Goal: Information Seeking & Learning: Check status

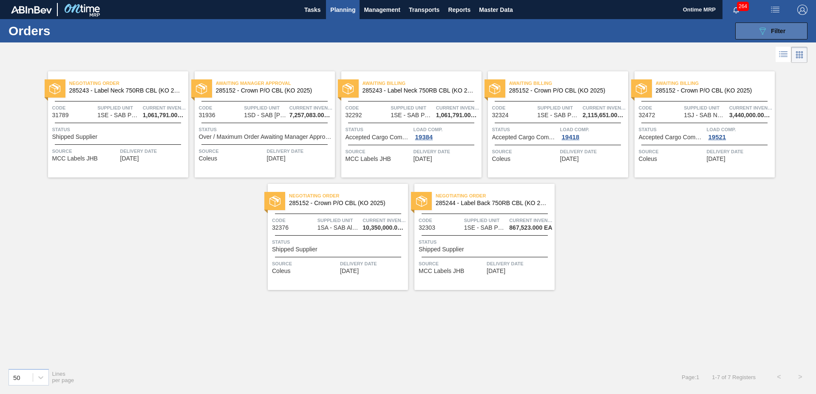
click at [761, 27] on icon "089F7B8B-B2A5-4AFE-B5C0-19BA573D28AC" at bounding box center [762, 31] width 10 height 10
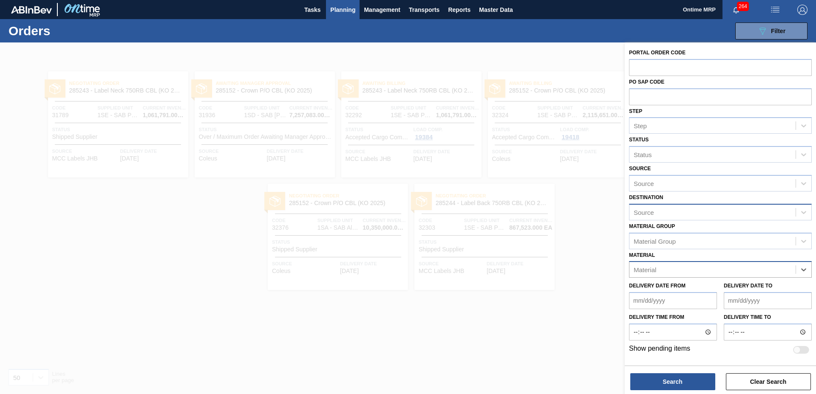
click at [658, 211] on div "Source" at bounding box center [712, 212] width 166 height 12
type input "ga"
click at [665, 227] on div "1613 - SAB Ga-Rankuwa Depot" at bounding box center [720, 234] width 183 height 16
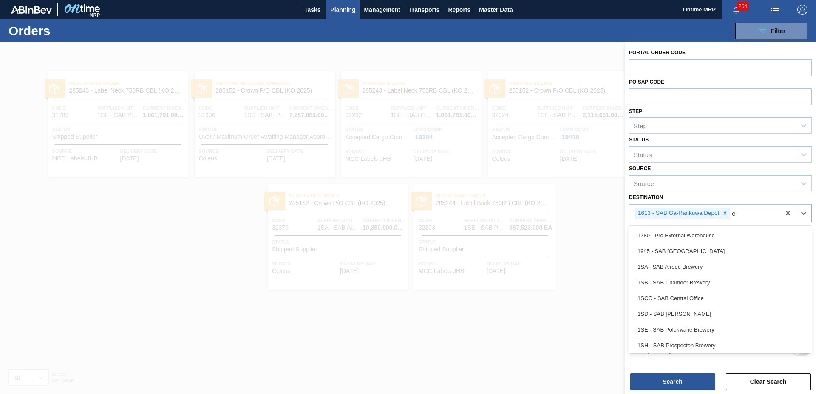
type input "ep"
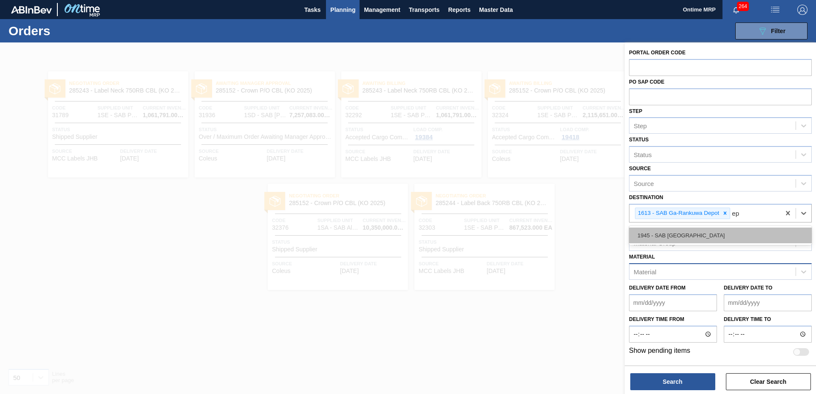
click at [668, 232] on div "1945 - SAB [GEOGRAPHIC_DATA]" at bounding box center [720, 236] width 183 height 16
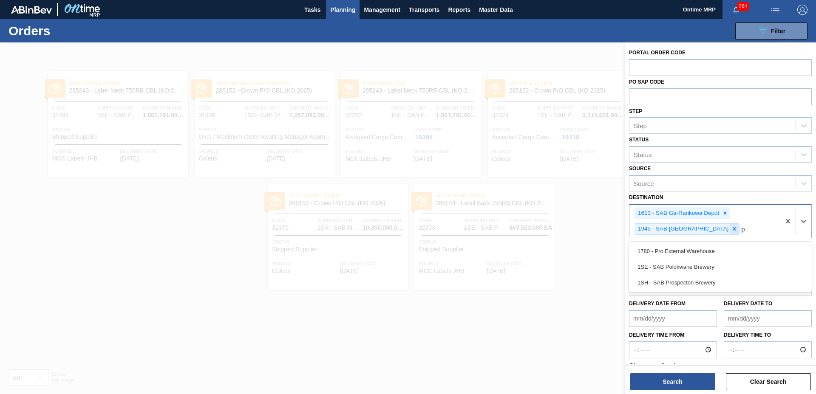
type input "pr"
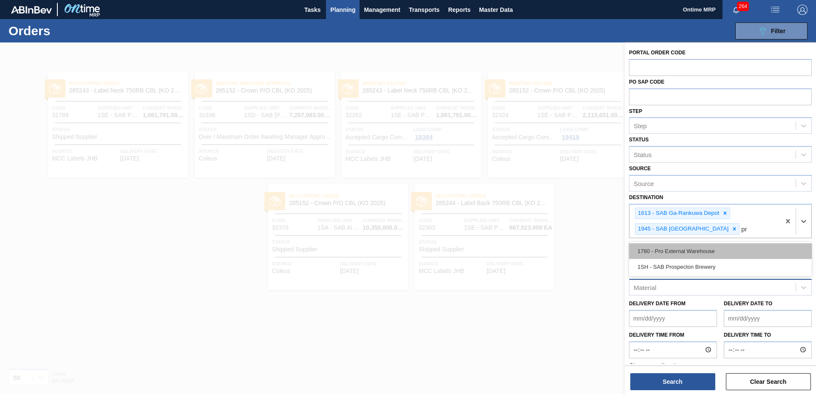
click at [693, 248] on div "1780 - Pro External Warehouse" at bounding box center [720, 251] width 183 height 16
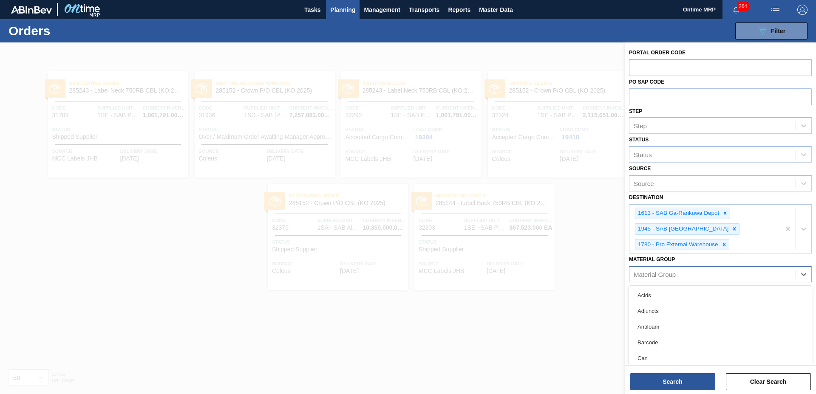
click at [666, 273] on div "Material Group" at bounding box center [654, 274] width 42 height 7
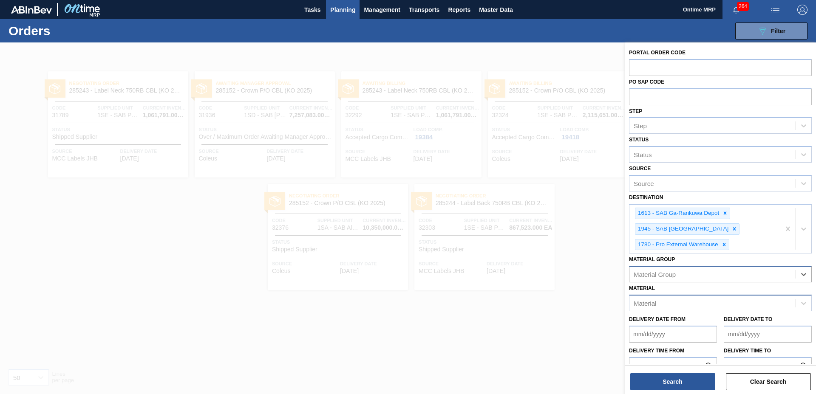
click at [666, 273] on div "Material Group" at bounding box center [654, 274] width 42 height 7
drag, startPoint x: 670, startPoint y: 384, endPoint x: 664, endPoint y: 376, distance: 9.6
click at [669, 384] on button "Search" at bounding box center [672, 381] width 85 height 17
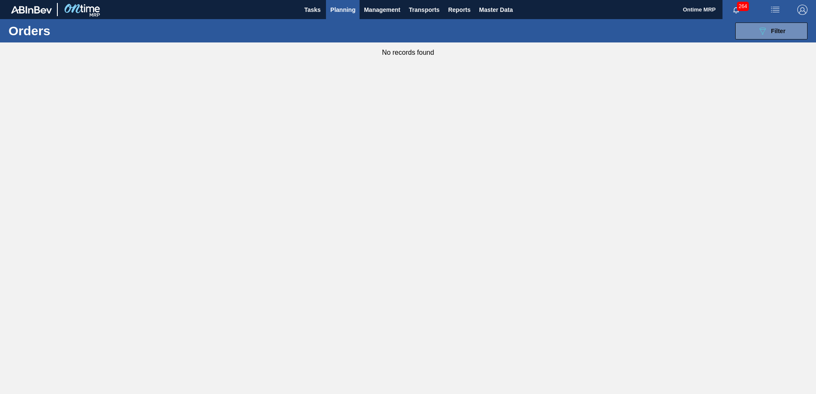
click at [329, 7] on button "Planning" at bounding box center [343, 9] width 34 height 19
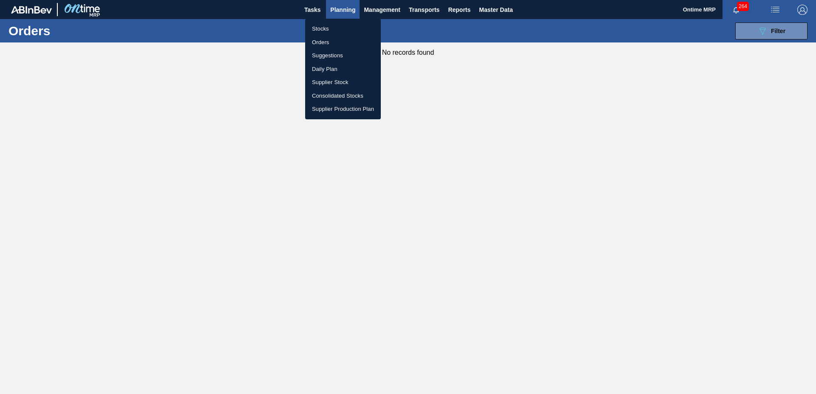
click at [333, 28] on li "Stocks" at bounding box center [343, 29] width 76 height 14
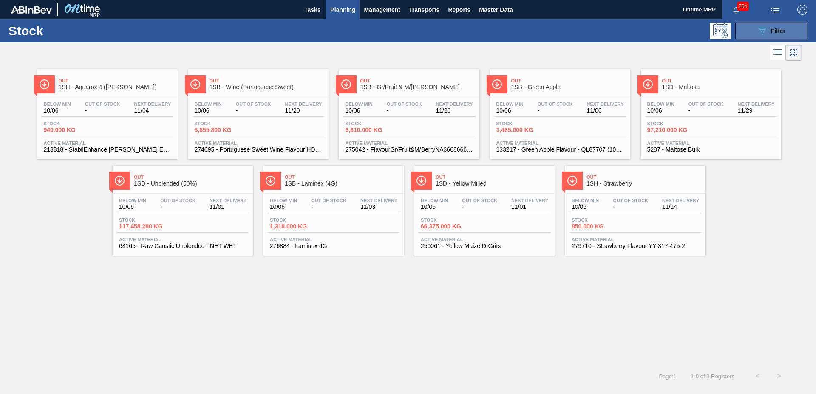
click at [778, 28] on span "Filter" at bounding box center [778, 31] width 14 height 7
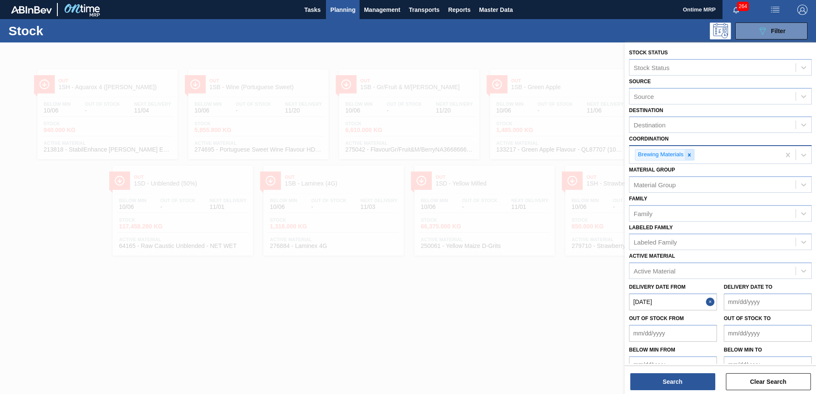
click at [690, 156] on icon at bounding box center [689, 154] width 3 height 3
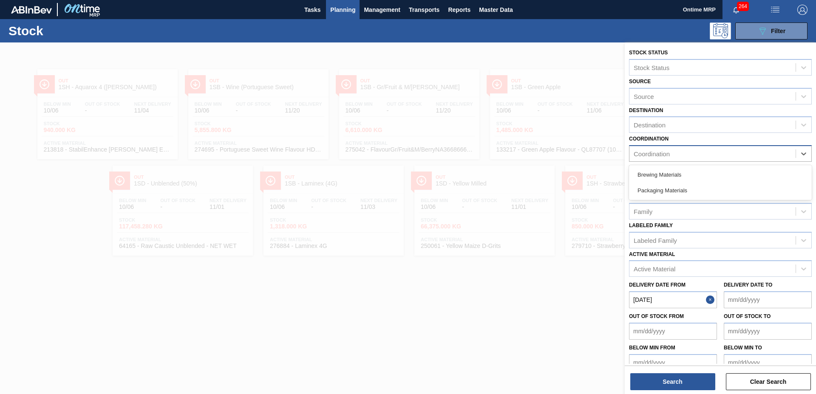
click at [690, 156] on div "Coordination" at bounding box center [712, 154] width 166 height 12
click at [688, 186] on div "Packaging Materials" at bounding box center [720, 191] width 183 height 16
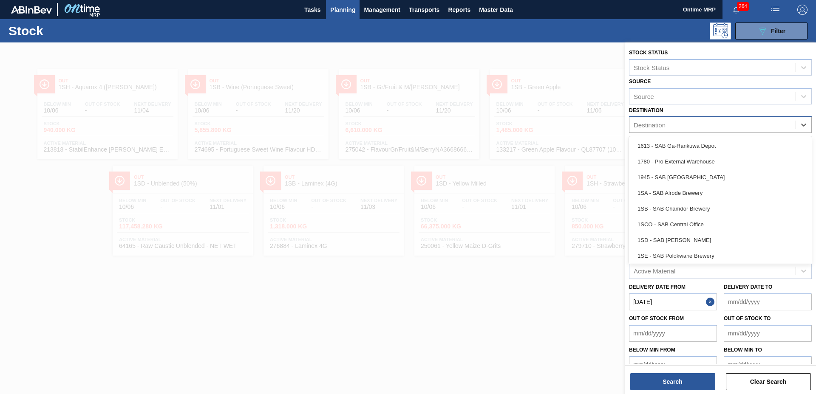
click at [681, 126] on div "Destination" at bounding box center [712, 125] width 166 height 12
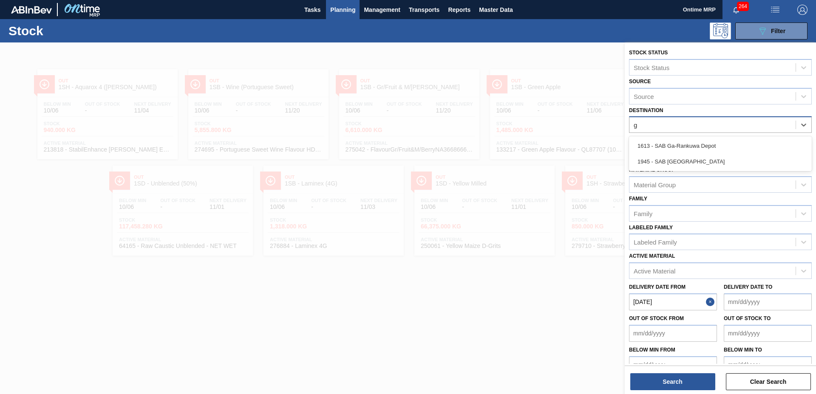
type input "ga"
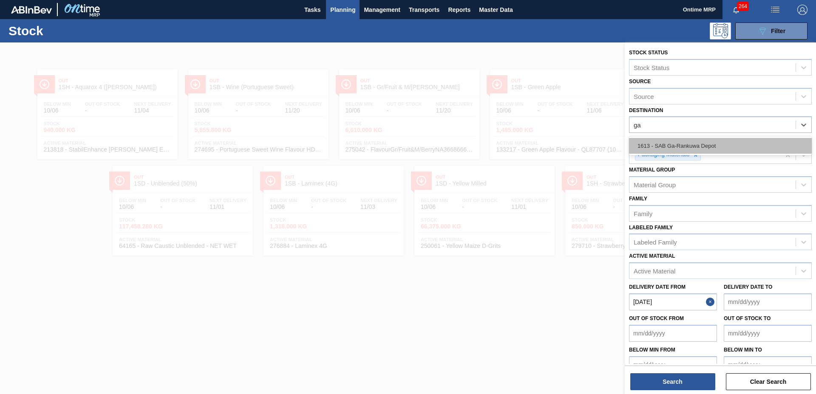
click at [686, 141] on div "1613 - SAB Ga-Rankuwa Depot" at bounding box center [720, 146] width 183 height 16
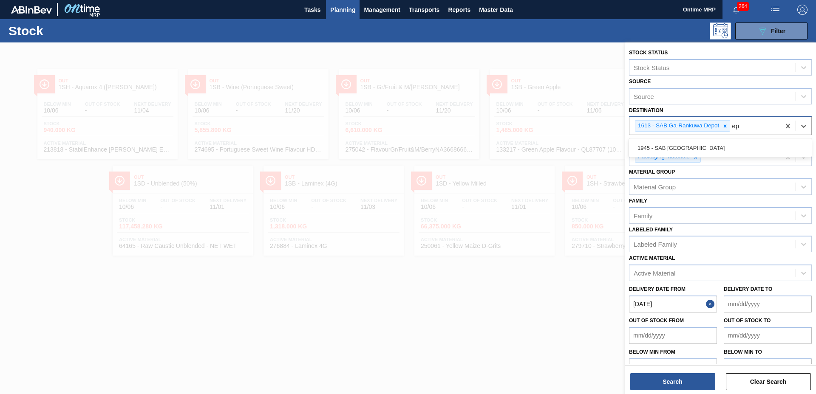
type input "epp"
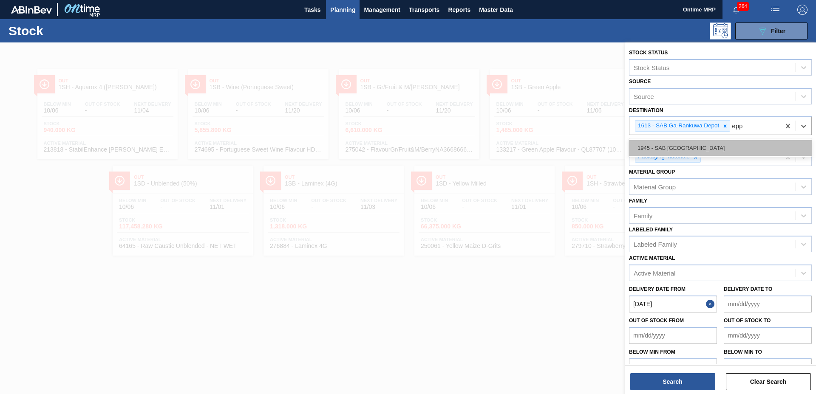
click at [690, 144] on div "1945 - SAB [GEOGRAPHIC_DATA]" at bounding box center [720, 148] width 183 height 16
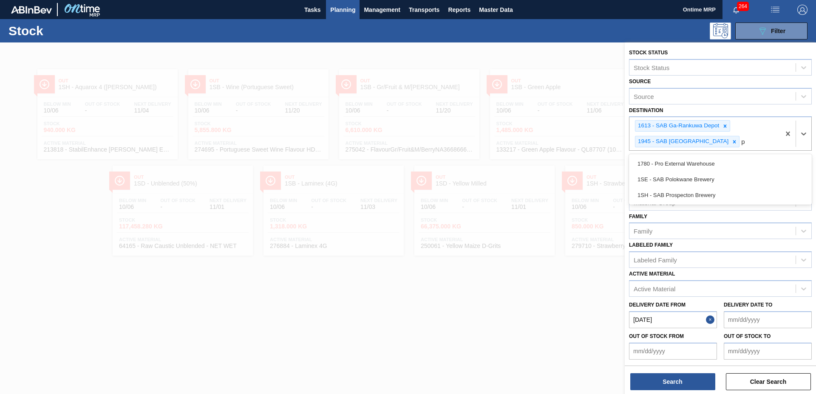
type input "pr"
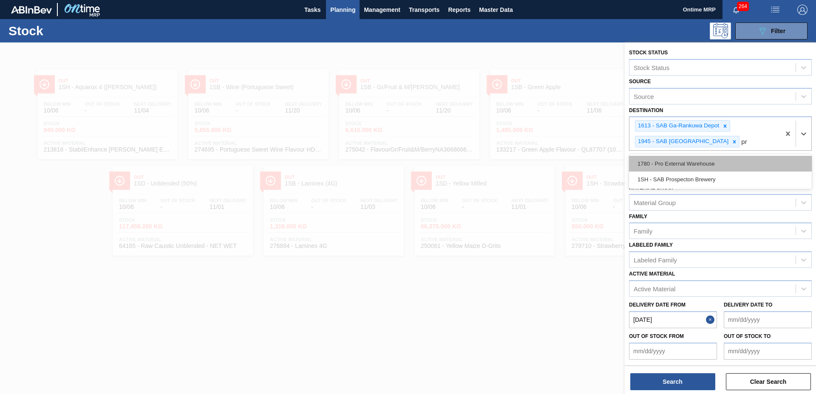
click at [684, 161] on div "1780 - Pro External Warehouse" at bounding box center [720, 164] width 183 height 16
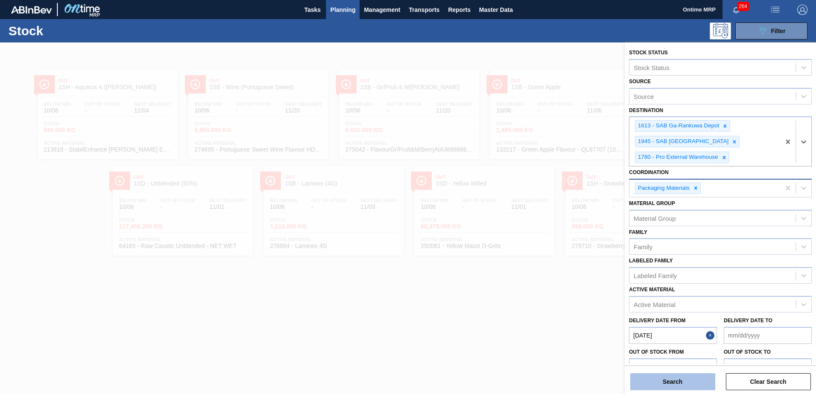
click at [696, 385] on button "Search" at bounding box center [672, 381] width 85 height 17
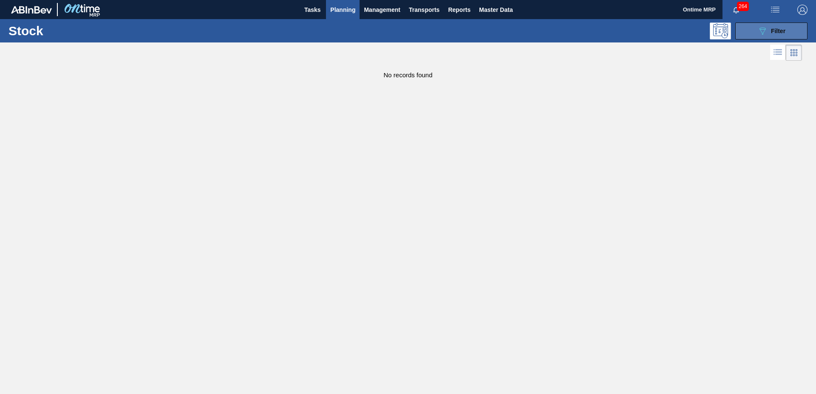
click at [758, 31] on icon "089F7B8B-B2A5-4AFE-B5C0-19BA573D28AC" at bounding box center [762, 31] width 10 height 10
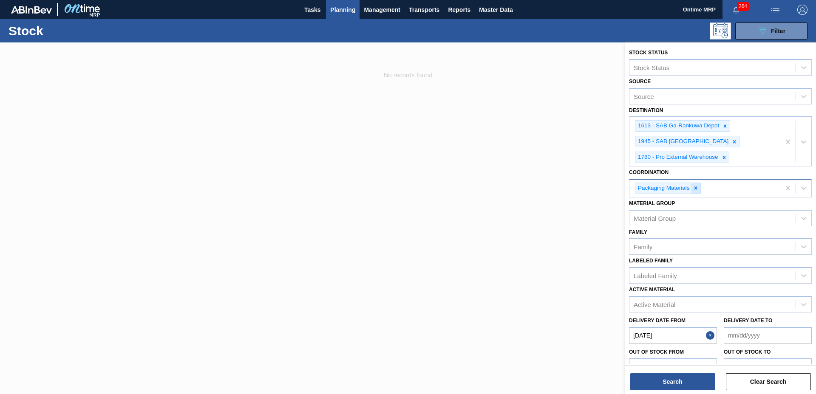
click at [696, 188] on icon at bounding box center [695, 188] width 3 height 3
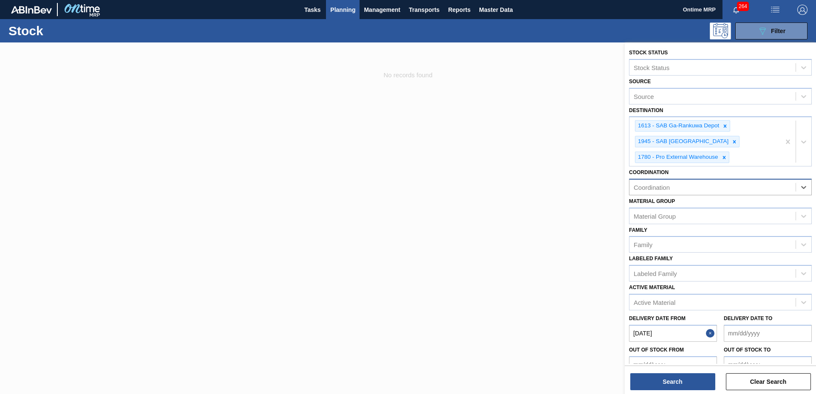
click at [711, 334] on button "Close" at bounding box center [711, 333] width 11 height 17
click at [667, 185] on div "Coordination" at bounding box center [651, 187] width 36 height 7
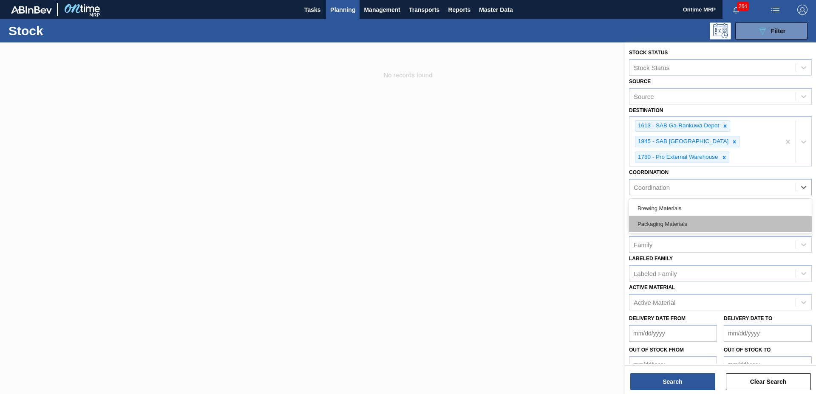
click at [656, 220] on div "Packaging Materials" at bounding box center [720, 224] width 183 height 16
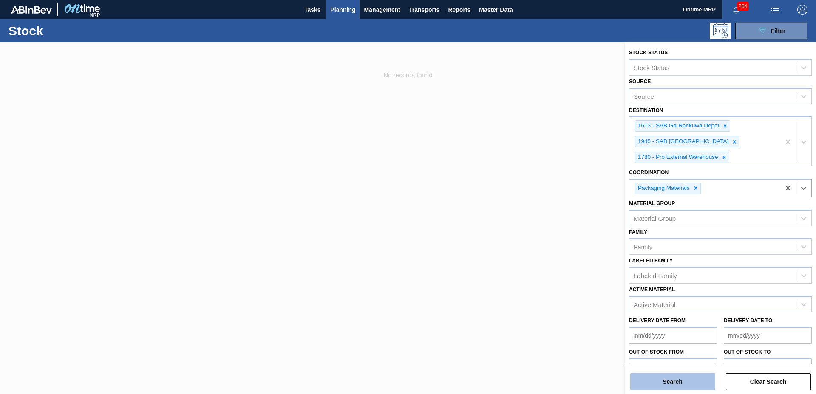
click at [672, 383] on button "Search" at bounding box center [672, 381] width 85 height 17
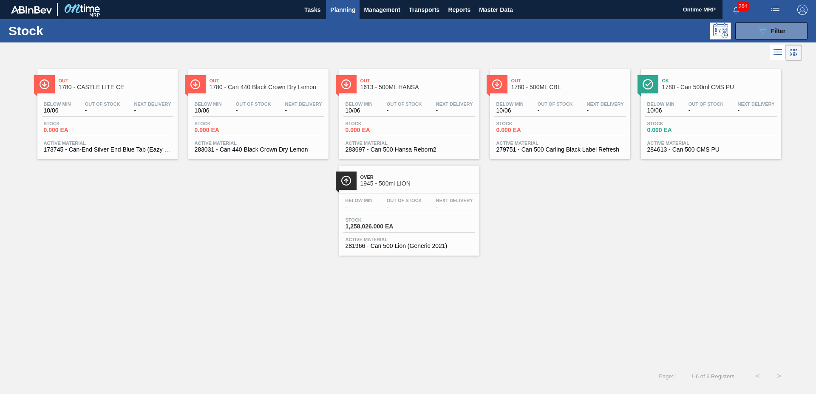
click at [462, 233] on div "Below Min - Out Of Stock - Next Delivery - Stock 1,258,026.000 EA Active Materi…" at bounding box center [409, 223] width 140 height 58
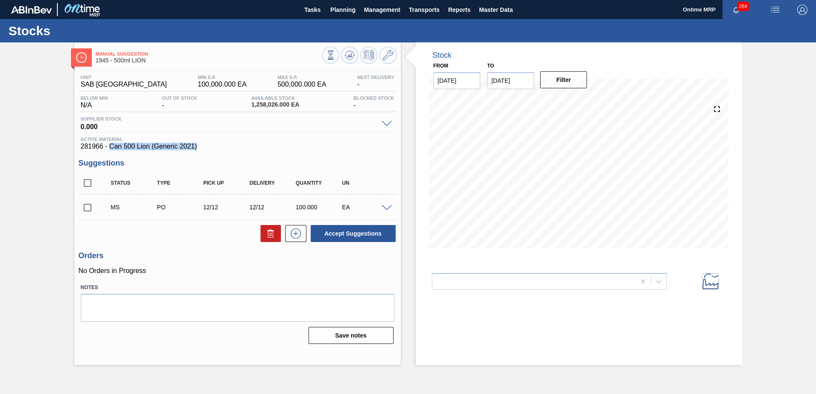
drag, startPoint x: 110, startPoint y: 145, endPoint x: 201, endPoint y: 150, distance: 90.6
click at [201, 150] on span "281966 - Can 500 Lion (Generic 2021)" at bounding box center [238, 147] width 314 height 8
copy span "Can 500 Lion (Generic 2021)"
drag, startPoint x: 102, startPoint y: 145, endPoint x: 80, endPoint y: 145, distance: 21.7
click at [80, 145] on div "Active Material 281966 - Can 500 Lion (Generic 2021)" at bounding box center [238, 144] width 318 height 14
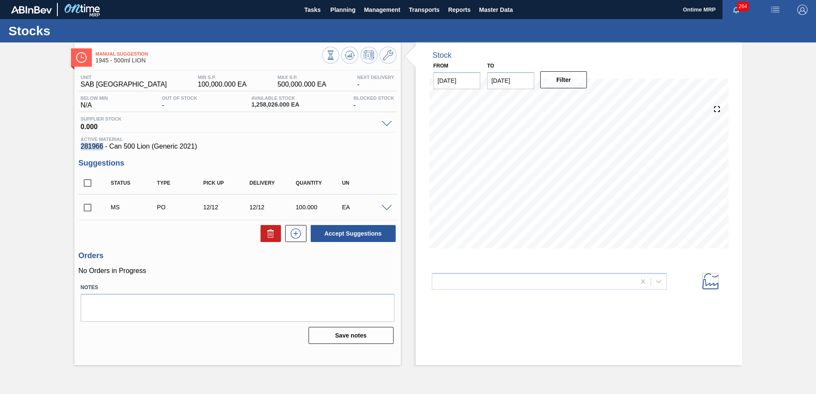
copy span "281966"
click at [388, 59] on icon at bounding box center [388, 55] width 10 height 10
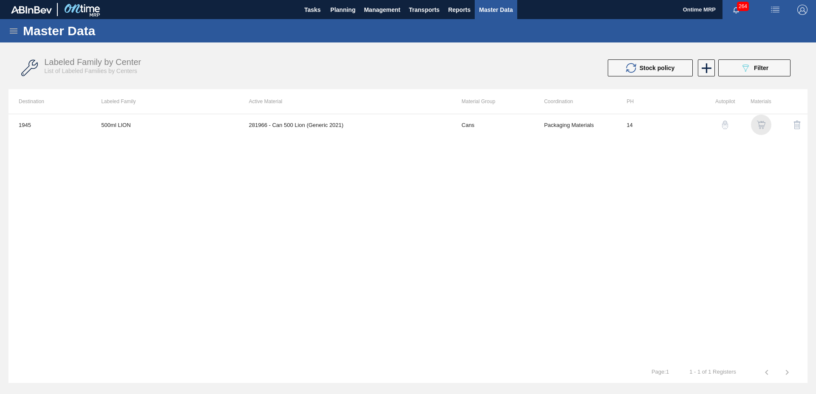
click at [761, 124] on img "button" at bounding box center [761, 125] width 8 height 8
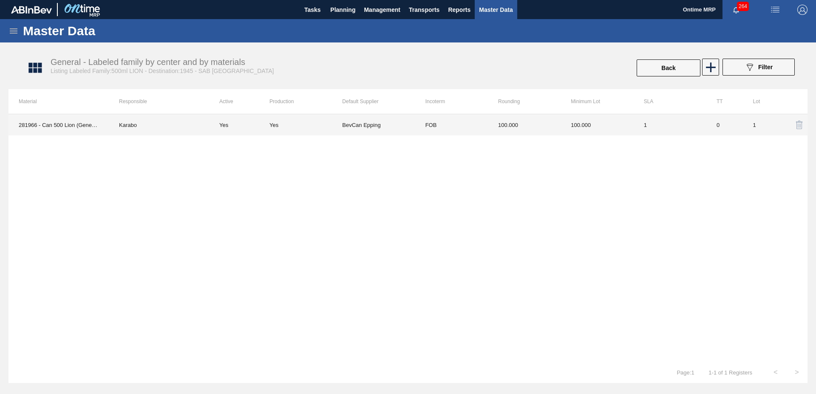
click at [407, 130] on td "BevCan Epping" at bounding box center [378, 124] width 73 height 21
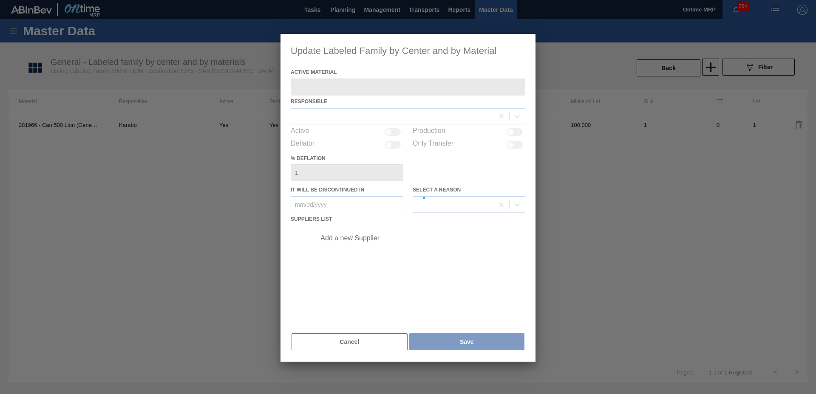
type Material "281966 - Can 500 Lion (Generic 2021)"
checkbox input "true"
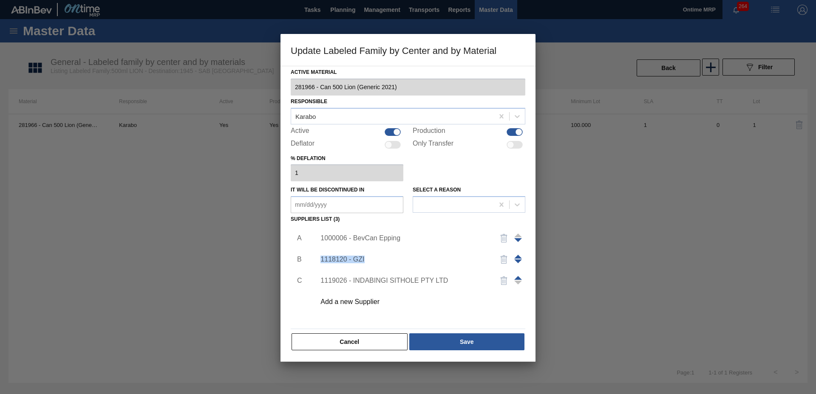
drag, startPoint x: 317, startPoint y: 261, endPoint x: 364, endPoint y: 261, distance: 47.2
click at [364, 261] on div "1118120 - GZI" at bounding box center [418, 259] width 215 height 21
copy div "1118120 - GZI"
click at [341, 339] on button "Cancel" at bounding box center [349, 342] width 116 height 17
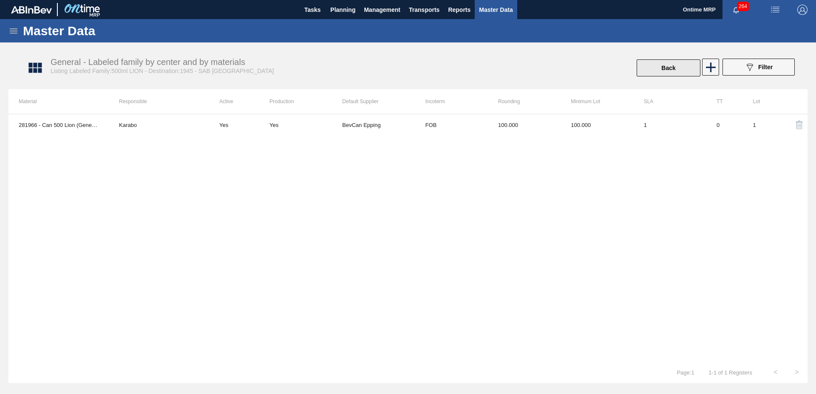
click at [651, 68] on button "Back" at bounding box center [668, 67] width 64 height 17
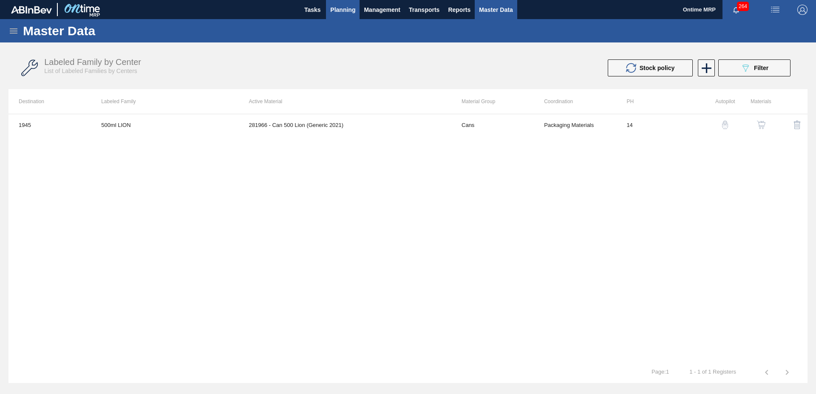
click at [339, 14] on span "Planning" at bounding box center [342, 10] width 25 height 10
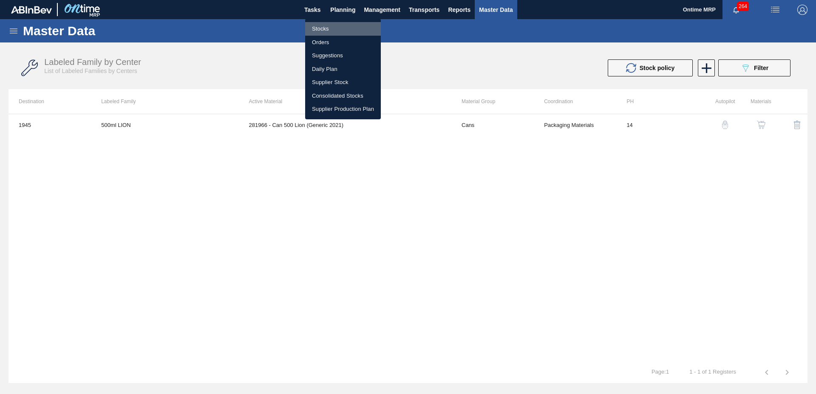
click at [332, 31] on li "Stocks" at bounding box center [343, 29] width 76 height 14
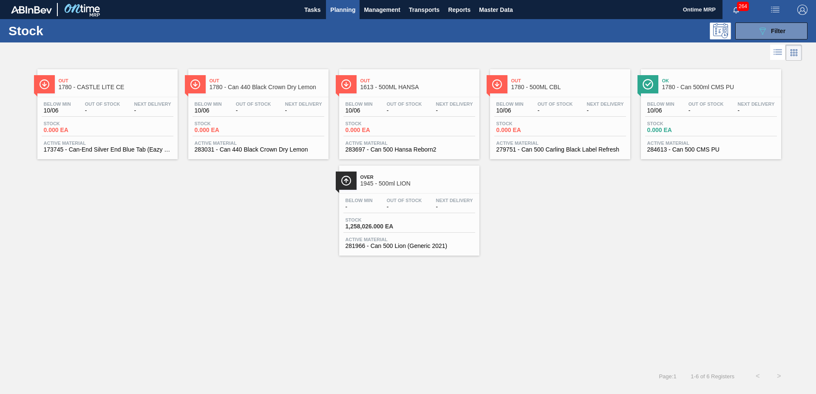
click at [140, 141] on span "Active Material" at bounding box center [107, 143] width 127 height 5
click at [428, 139] on div "Below Min 10/06 Out Of Stock - Next Delivery - Stock 0.000 EA Active Material 2…" at bounding box center [409, 126] width 140 height 58
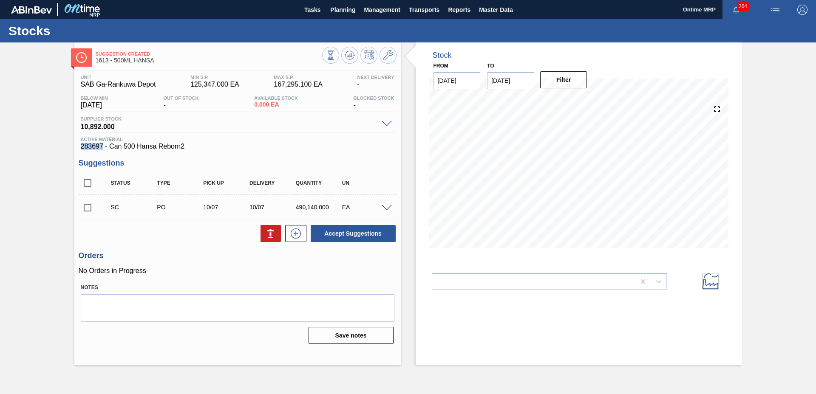
drag, startPoint x: 103, startPoint y: 146, endPoint x: 76, endPoint y: 146, distance: 27.2
click at [76, 146] on div "Unit SAB Ga-Rankuwa Depot MIN S.P. 125,347.000 EA MAX S.P. 167,295.100 EA Next …" at bounding box center [237, 209] width 326 height 277
copy span "283697"
drag, startPoint x: 185, startPoint y: 144, endPoint x: 111, endPoint y: 150, distance: 74.6
click at [111, 150] on span "283697 - Can 500 Hansa Reborn2" at bounding box center [238, 147] width 314 height 8
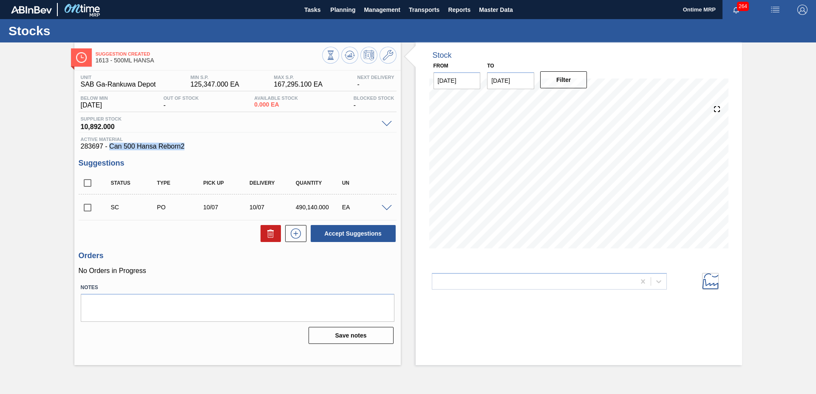
copy span "Can 500 Hansa Reborn2"
drag, startPoint x: 103, startPoint y: 147, endPoint x: 82, endPoint y: 147, distance: 21.2
click at [82, 147] on span "283697 - Can 500 Hansa Reborn2" at bounding box center [238, 147] width 314 height 8
copy span "283697"
click at [392, 56] on icon at bounding box center [388, 55] width 10 height 10
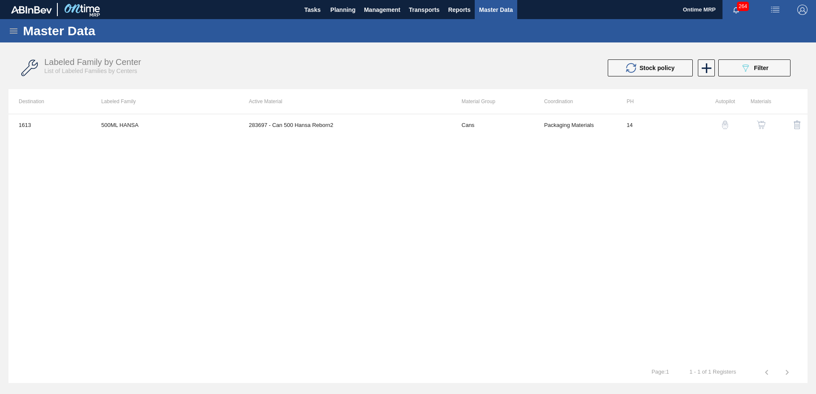
click at [758, 124] on img "button" at bounding box center [761, 125] width 8 height 8
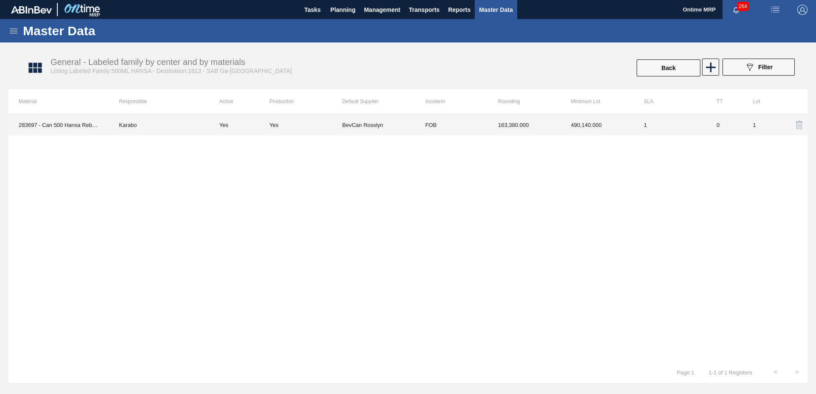
click at [483, 124] on td "FOB" at bounding box center [451, 124] width 73 height 21
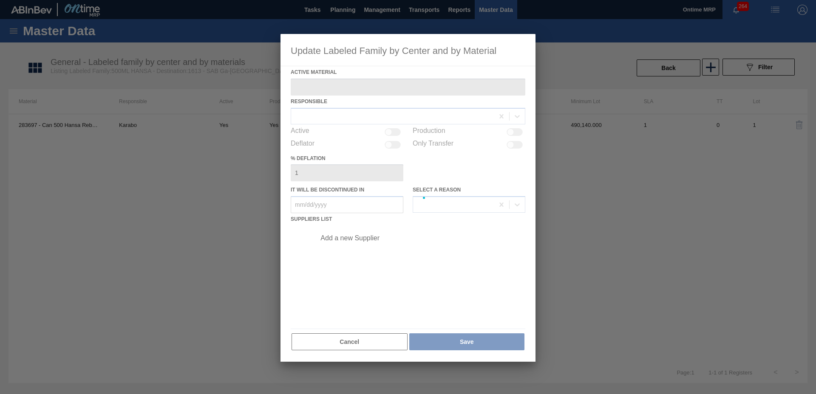
type Material "283697 - Can 500 Hansa Reborn2"
checkbox input "true"
